Goal: Book appointment/travel/reservation

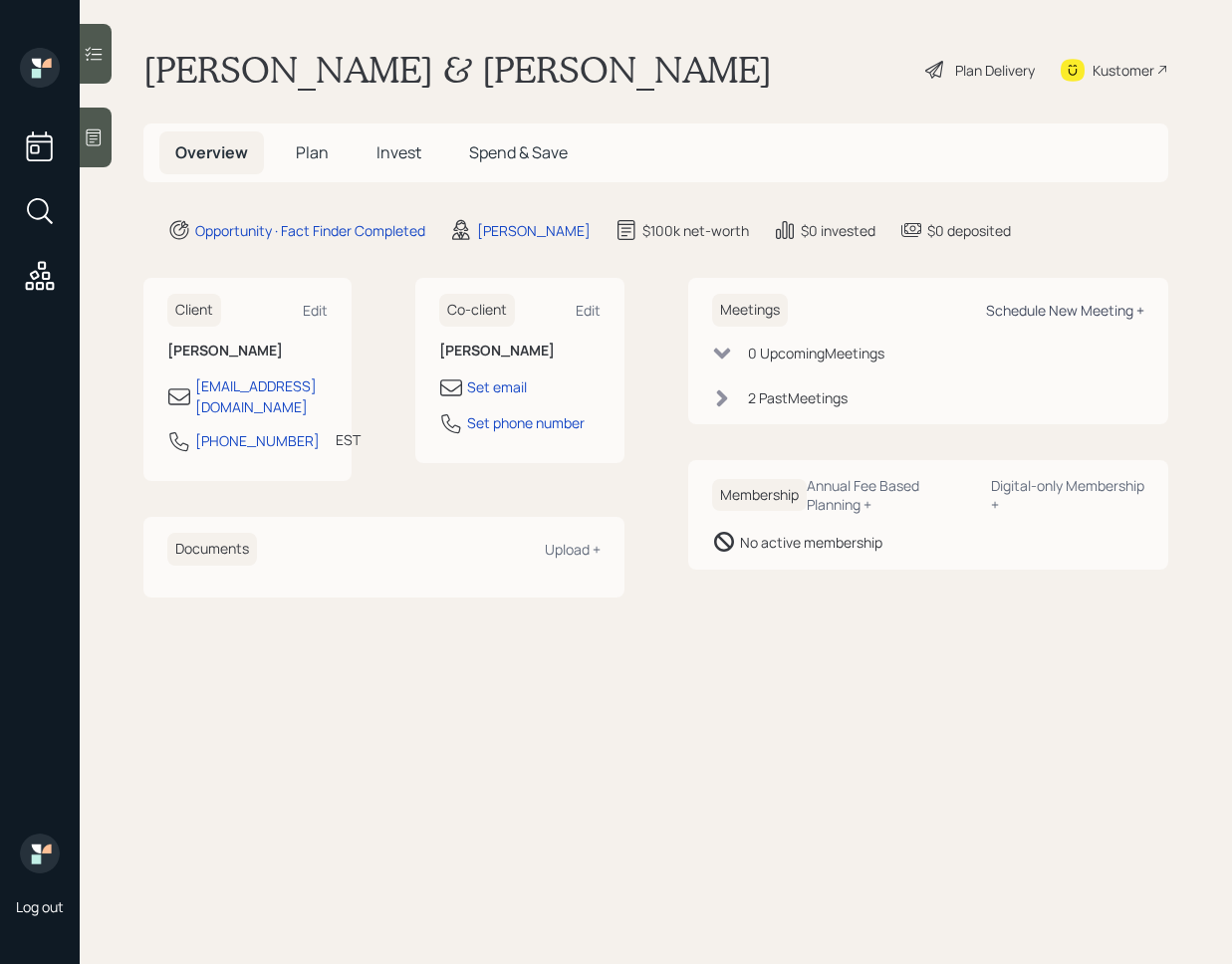
click at [1047, 307] on div "Schedule New Meeting +" at bounding box center [1065, 310] width 158 height 19
select select "b1d8ea90-abcc-42aa-86cc-4f33a132aacc"
